Goal: Use online tool/utility: Utilize a website feature to perform a specific function

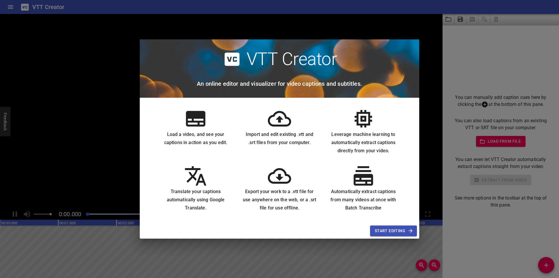
click at [397, 229] on span "Start Editing" at bounding box center [394, 230] width 38 height 7
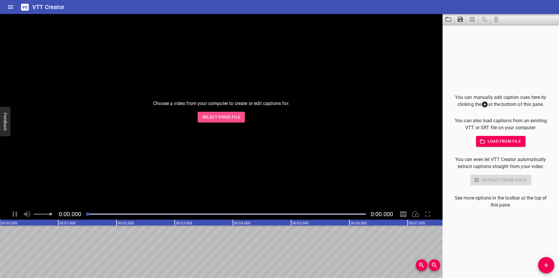
click at [220, 118] on span "Select Video File" at bounding box center [221, 116] width 38 height 7
click at [232, 114] on span "Select Video File" at bounding box center [221, 116] width 38 height 7
click at [208, 115] on span "Select Video File" at bounding box center [221, 116] width 38 height 7
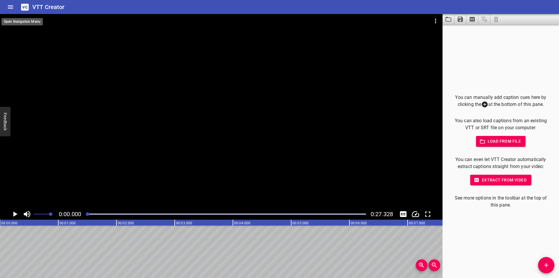
click at [13, 6] on icon "Home" at bounding box center [10, 6] width 5 height 3
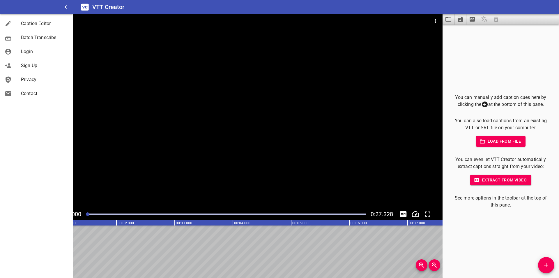
click at [110, 46] on div at bounding box center [221, 111] width 443 height 194
click at [110, 46] on video at bounding box center [221, 111] width 443 height 194
click at [149, 98] on div at bounding box center [221, 111] width 443 height 194
drag, startPoint x: 160, startPoint y: 212, endPoint x: 87, endPoint y: 211, distance: 73.1
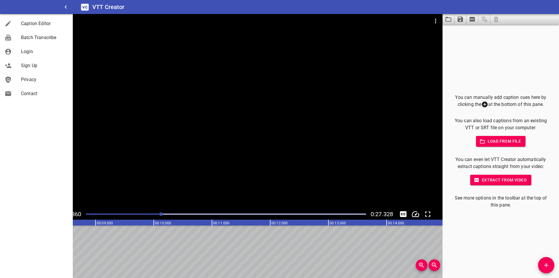
click at [87, 211] on div at bounding box center [225, 214] width 287 height 8
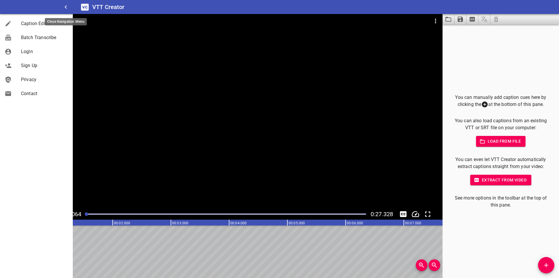
click at [66, 6] on icon "button" at bounding box center [65, 6] width 7 height 7
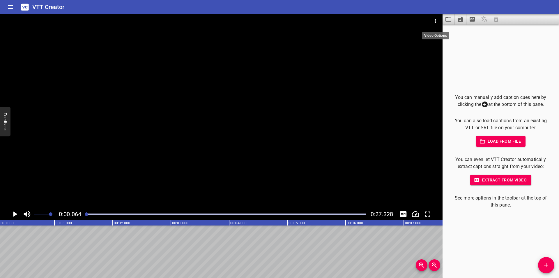
click at [435, 19] on icon "Video Options" at bounding box center [435, 21] width 1 height 5
click at [23, 6] on div at bounding box center [279, 139] width 559 height 278
click at [35, 6] on h6 "VTT Creator" at bounding box center [48, 6] width 32 height 9
click at [11, 7] on icon "Home" at bounding box center [10, 6] width 5 height 3
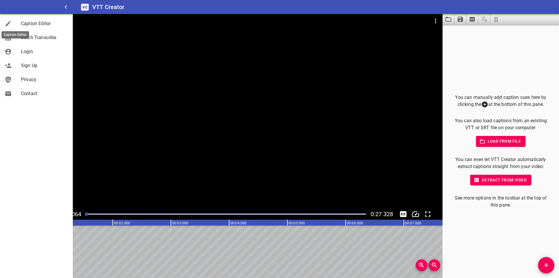
click at [17, 23] on div at bounding box center [13, 23] width 16 height 7
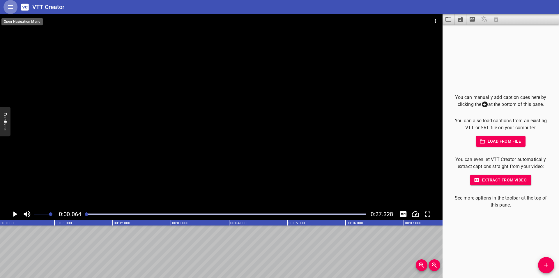
click at [12, 7] on icon "Home" at bounding box center [10, 6] width 5 height 3
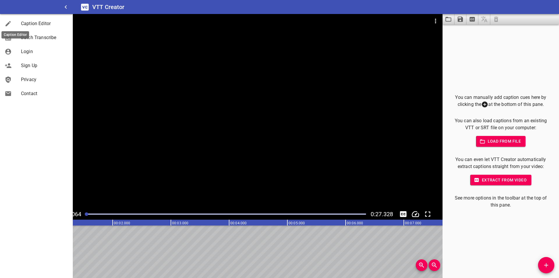
click at [9, 22] on icon at bounding box center [8, 23] width 7 height 7
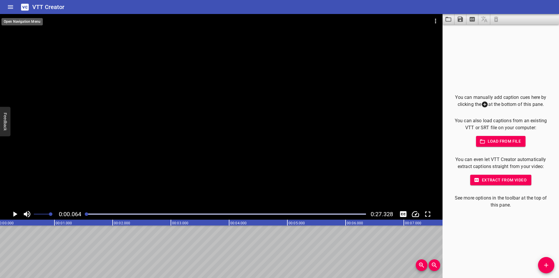
click at [9, 6] on icon "Home" at bounding box center [10, 6] width 7 height 7
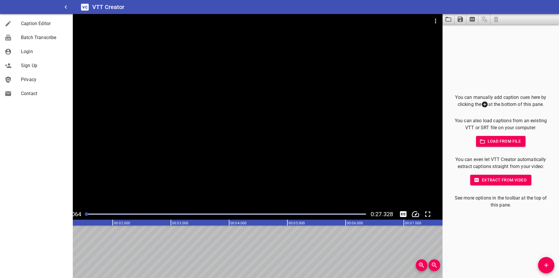
click at [86, 5] on icon at bounding box center [85, 6] width 8 height 7
click at [471, 19] on icon "Extract captions from video" at bounding box center [472, 19] width 7 height 7
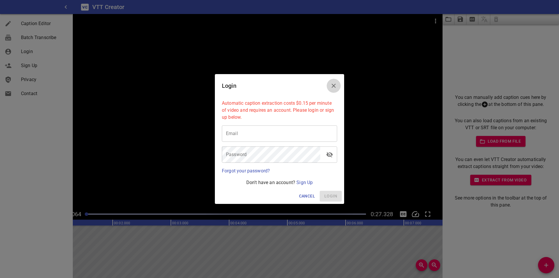
click at [331, 84] on icon "Close" at bounding box center [333, 85] width 7 height 7
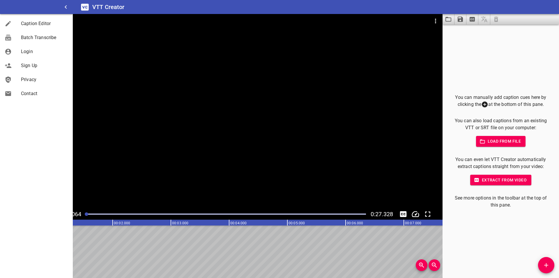
click at [129, 71] on div at bounding box center [221, 111] width 443 height 194
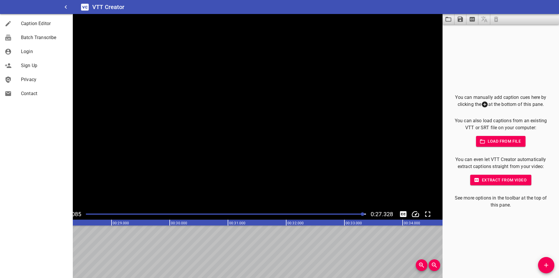
scroll to position [0, 1592]
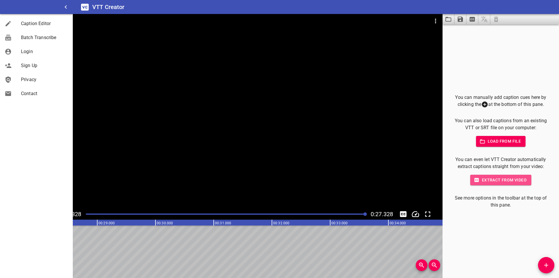
click at [492, 180] on span "Extract from video" at bounding box center [501, 179] width 52 height 7
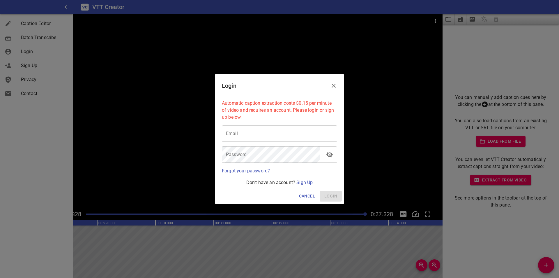
drag, startPoint x: 304, startPoint y: 192, endPoint x: 289, endPoint y: 182, distance: 18.7
click at [304, 192] on span "Cancel" at bounding box center [307, 195] width 16 height 7
